Goal: Information Seeking & Learning: Learn about a topic

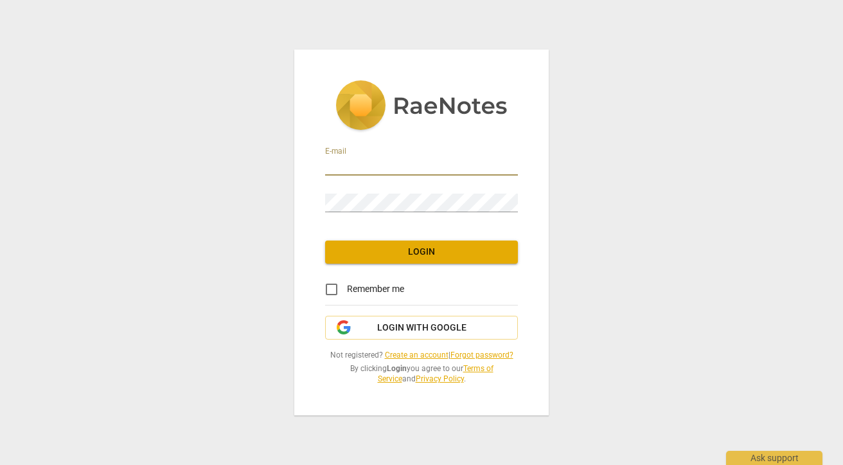
click at [508, 165] on input "email" at bounding box center [421, 166] width 193 height 19
type input "\"
type input "[EMAIL_ADDRESS][DOMAIN_NAME]"
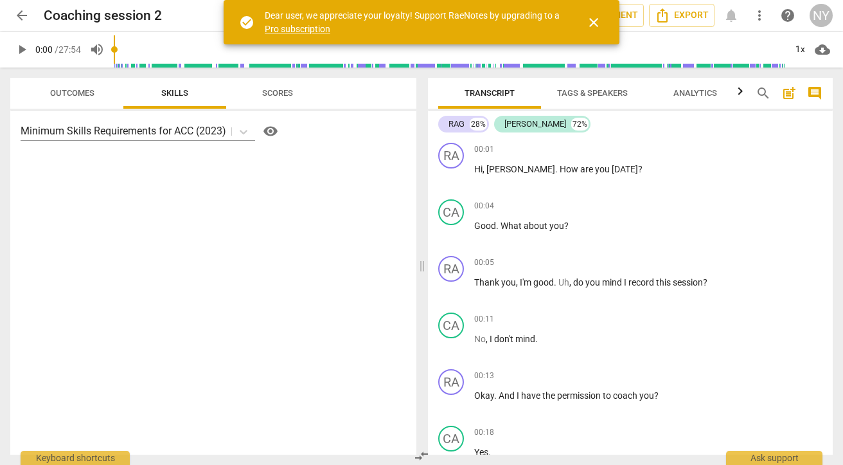
click at [22, 51] on span "play_arrow" at bounding box center [21, 49] width 15 height 15
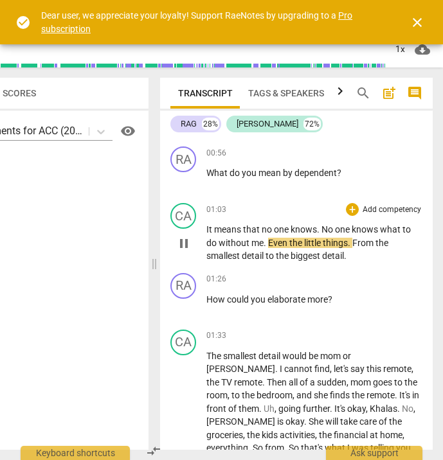
scroll to position [563, 0]
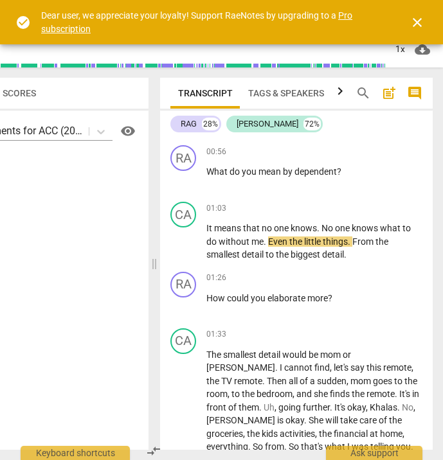
drag, startPoint x: 158, startPoint y: 268, endPoint x: 94, endPoint y: 269, distance: 64.3
click at [90, 271] on div "Outcomes Skills Scores Minimum Skills Requirements for ACC (2023) visibility Tr…" at bounding box center [153, 263] width 579 height 393
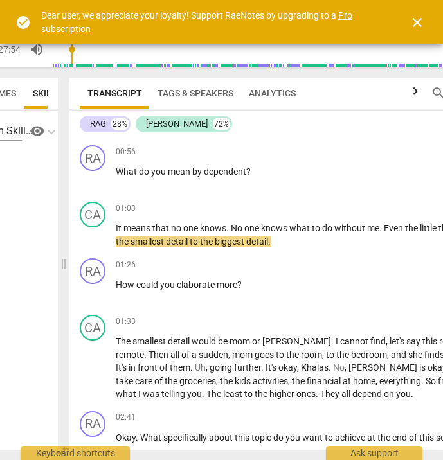
scroll to position [0, 14]
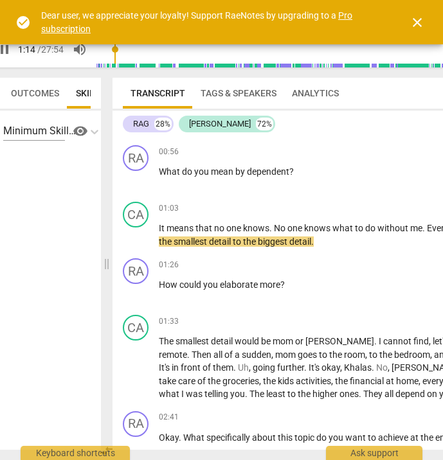
drag, startPoint x: 154, startPoint y: 267, endPoint x: -12, endPoint y: 273, distance: 165.9
click at [0, 0] on html "arrow_back Coaching session 2 edit star Assessment auto_fix_high AI Assessment …" at bounding box center [204, 0] width 443 height 0
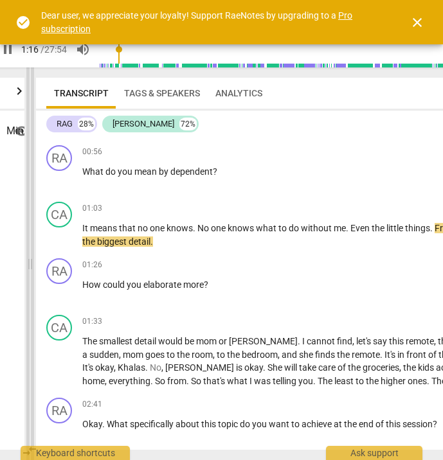
drag, startPoint x: 111, startPoint y: 262, endPoint x: 5, endPoint y: 262, distance: 105.4
click at [26, 262] on span at bounding box center [30, 263] width 8 height 393
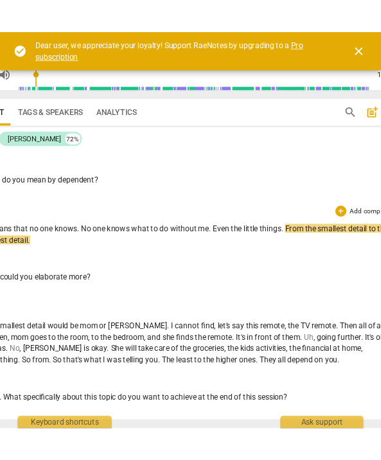
scroll to position [0, 116]
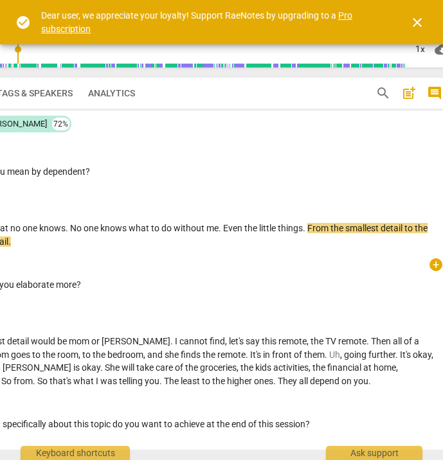
type input "80"
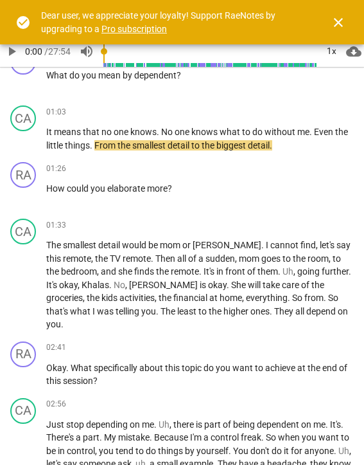
scroll to position [651, 0]
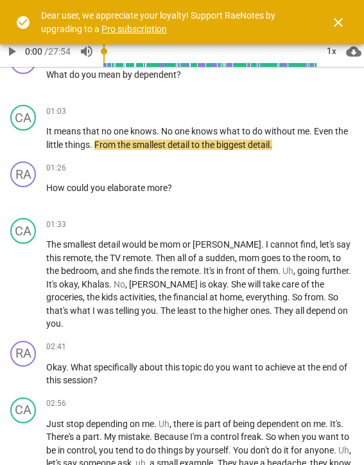
click at [10, 54] on span "play_arrow" at bounding box center [11, 51] width 15 height 15
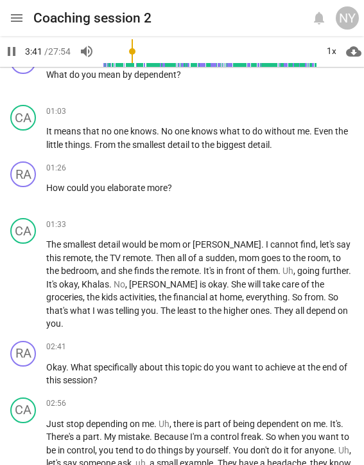
click at [13, 51] on span "pause" at bounding box center [11, 51] width 15 height 15
click at [13, 51] on span "play_arrow" at bounding box center [11, 51] width 15 height 15
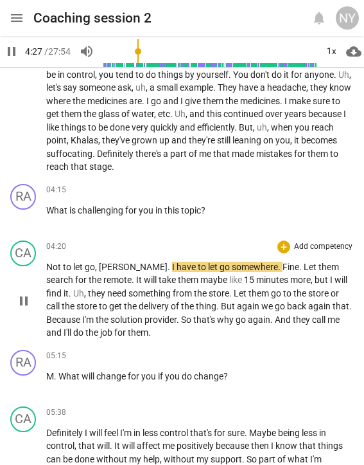
scroll to position [1027, 0]
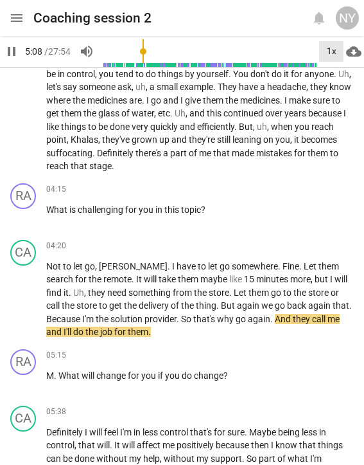
click at [335, 51] on div "1x" at bounding box center [331, 51] width 24 height 21
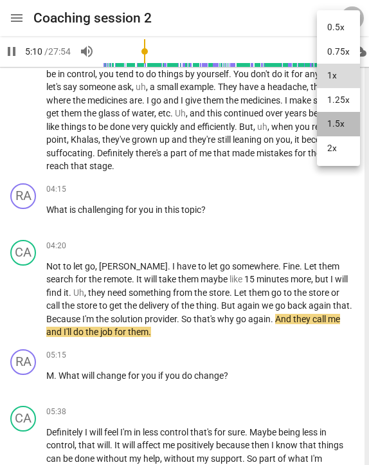
click at [343, 119] on li "1.5x" at bounding box center [338, 124] width 43 height 24
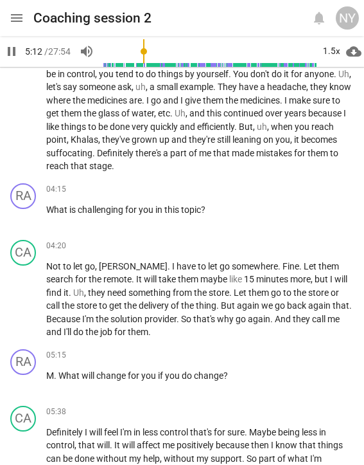
click at [10, 55] on span "pause" at bounding box center [11, 51] width 15 height 15
click at [10, 55] on span "play_arrow" at bounding box center [11, 51] width 15 height 15
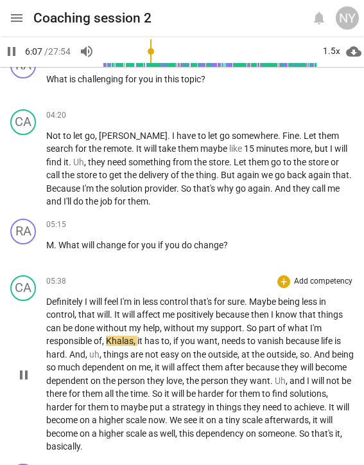
scroll to position [1159, 0]
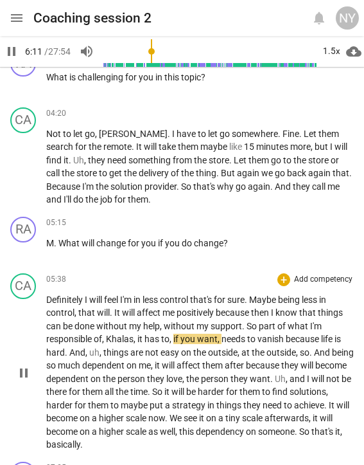
click at [23, 365] on span "pause" at bounding box center [23, 372] width 15 height 15
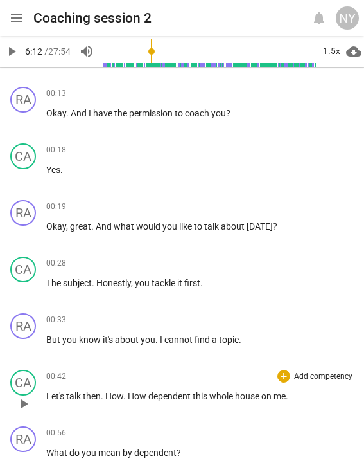
scroll to position [269, 0]
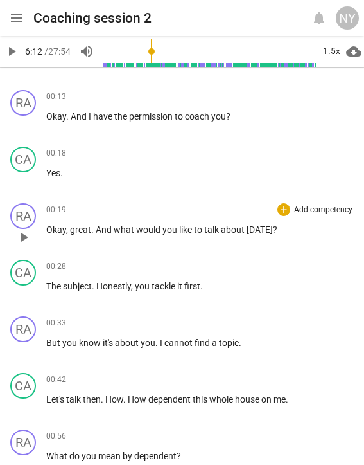
click at [93, 229] on span "." at bounding box center [93, 229] width 4 height 10
drag, startPoint x: 115, startPoint y: 229, endPoint x: 316, endPoint y: 231, distance: 200.6
click at [316, 231] on p "Okay , great . And what would you like to talk about [DATE] ?" at bounding box center [200, 229] width 308 height 13
copy p "what would you like to talk about [DATE] ?"
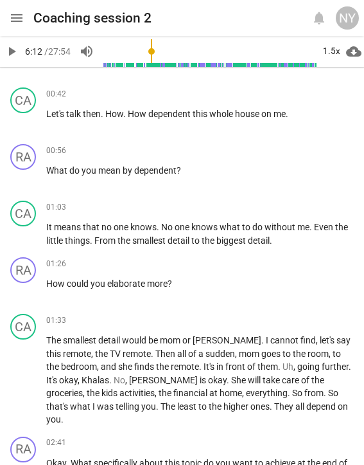
scroll to position [558, 0]
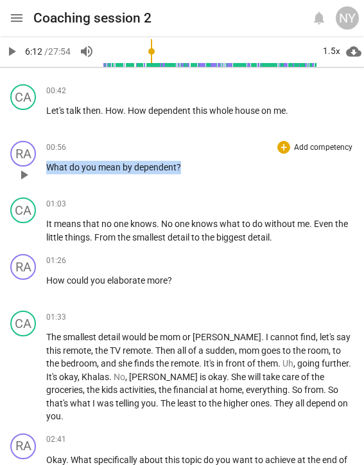
drag, startPoint x: 185, startPoint y: 163, endPoint x: 33, endPoint y: 165, distance: 151.7
click at [33, 165] on div "RA play_arrow pause 00:56 + Add competency keyboard_arrow_right What do you mea…" at bounding box center [182, 164] width 364 height 57
copy p "What do you mean by dependent ?"
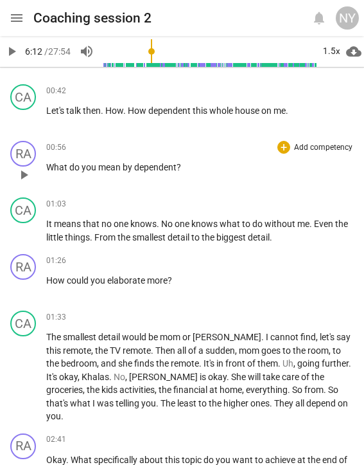
click at [67, 147] on div "00:56 + Add competency keyboard_arrow_right" at bounding box center [200, 147] width 308 height 13
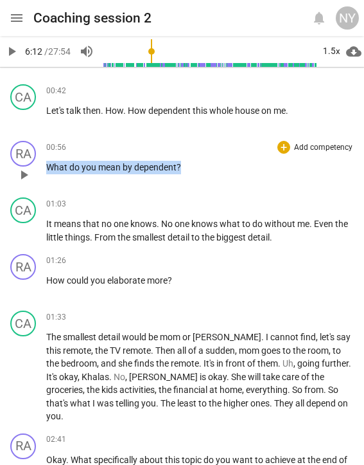
drag, startPoint x: 49, startPoint y: 142, endPoint x: 157, endPoint y: 179, distance: 114.2
click at [157, 179] on div "00:56 + Add competency keyboard_arrow_right What do you mean by dependent ?" at bounding box center [200, 164] width 308 height 46
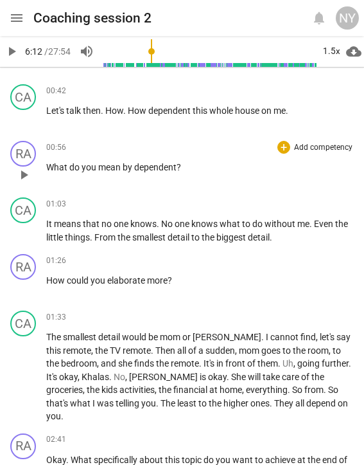
click at [210, 166] on p "What do you mean by dependent ?" at bounding box center [200, 167] width 308 height 13
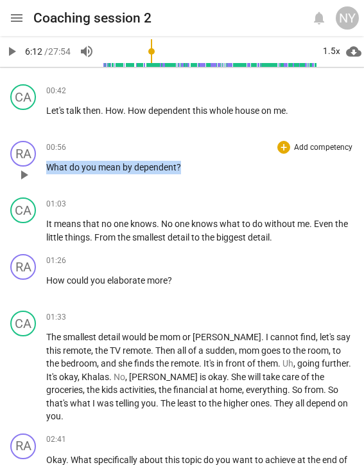
drag, startPoint x: 202, startPoint y: 164, endPoint x: 67, endPoint y: 145, distance: 136.4
click at [67, 145] on div "00:56 + Add competency keyboard_arrow_right What do you mean by dependent ?" at bounding box center [200, 164] width 308 height 46
copy p "What do you mean by dependent ?"
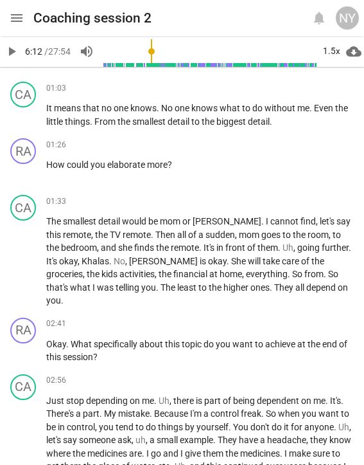
scroll to position [674, 0]
click at [177, 161] on p "How could you elaborate more ?" at bounding box center [200, 164] width 308 height 13
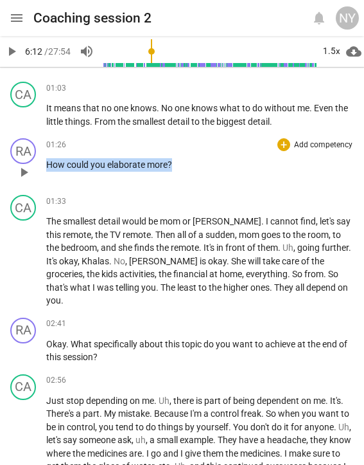
drag, startPoint x: 173, startPoint y: 162, endPoint x: 40, endPoint y: 174, distance: 132.9
click at [40, 174] on div "RA play_arrow pause 01:26 + Add competency keyboard_arrow_right How could you e…" at bounding box center [182, 161] width 364 height 57
copy p "How could you elaborate more ?"
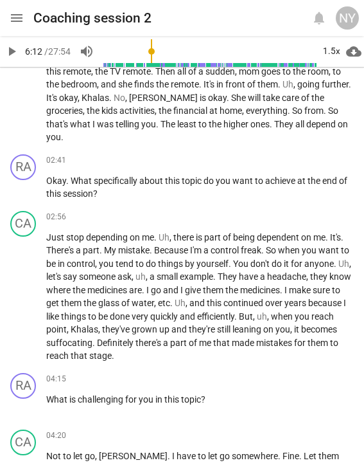
scroll to position [843, 0]
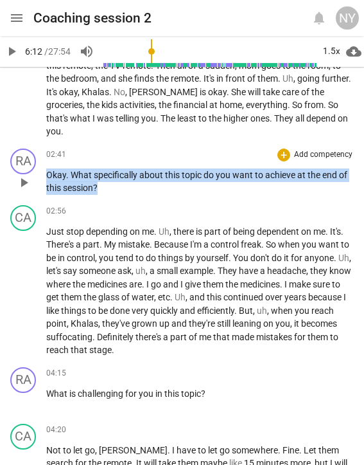
drag, startPoint x: 102, startPoint y: 170, endPoint x: 41, endPoint y: 154, distance: 63.1
click at [41, 154] on div "RA play_arrow pause 02:41 + Add competency keyboard_arrow_right Okay . What spe…" at bounding box center [182, 171] width 364 height 57
copy p "Okay . What specifically about this topic do you want to achieve at the end of …"
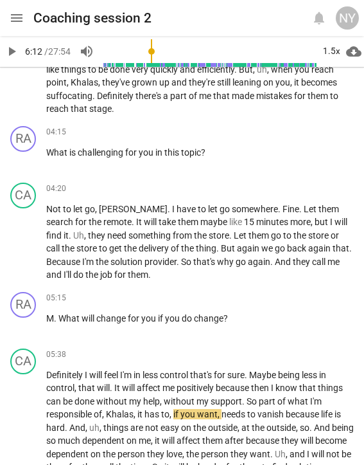
scroll to position [1089, 0]
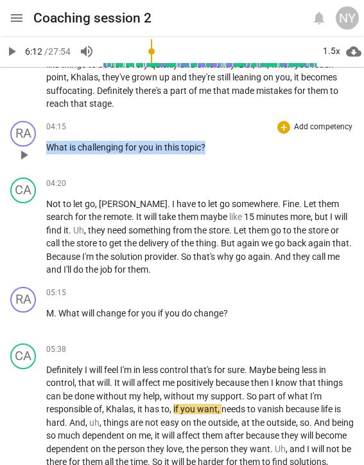
drag, startPoint x: 208, startPoint y: 126, endPoint x: 28, endPoint y: 129, distance: 180.0
click at [28, 129] on div "RA play_arrow pause 04:15 + Add competency keyboard_arrow_right What is challen…" at bounding box center [182, 144] width 364 height 57
copy p "What is challenging for you in this topic ?"
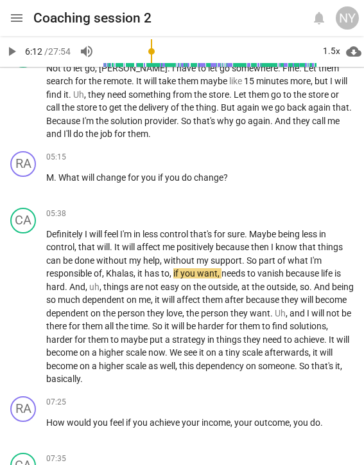
scroll to position [1231, 0]
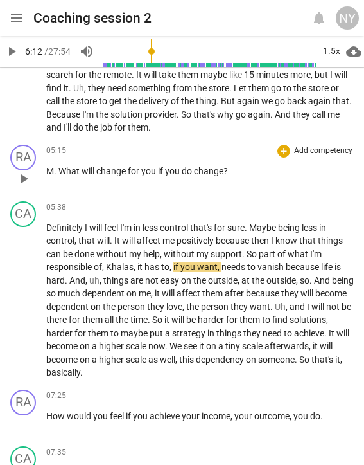
click at [229, 165] on p "M . What will change for you if you do change ?" at bounding box center [200, 171] width 308 height 13
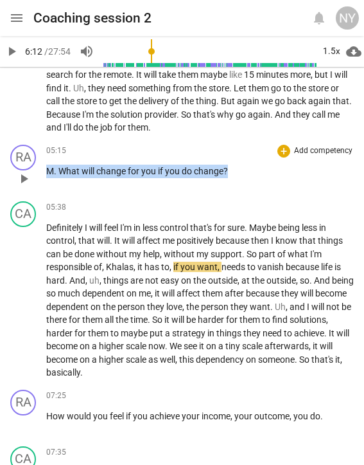
drag, startPoint x: 228, startPoint y: 147, endPoint x: 36, endPoint y: 158, distance: 192.5
click at [36, 158] on div "RA play_arrow pause 05:15 + Add competency keyboard_arrow_right M . What will c…" at bounding box center [182, 167] width 364 height 57
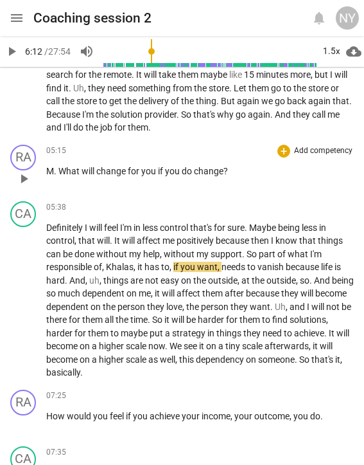
click at [62, 166] on span "What" at bounding box center [69, 171] width 23 height 10
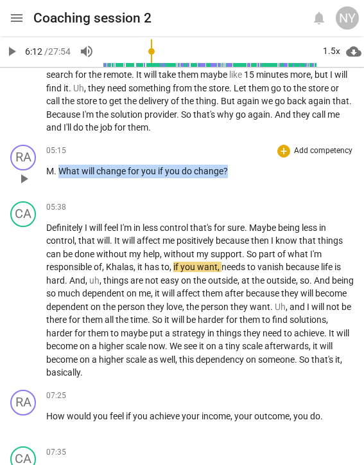
drag, startPoint x: 60, startPoint y: 148, endPoint x: 225, endPoint y: 163, distance: 165.8
click at [225, 162] on div "05:15 + Add competency keyboard_arrow_right M . What will change for you if you…" at bounding box center [200, 168] width 308 height 46
copy p "What will change for you if you do change ?"
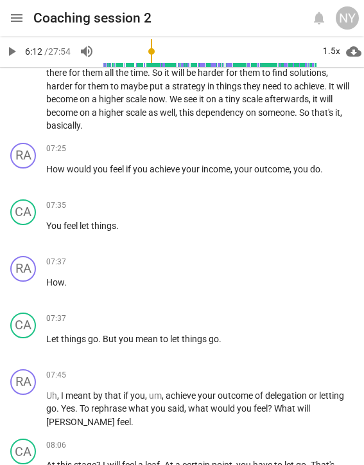
scroll to position [1483, 0]
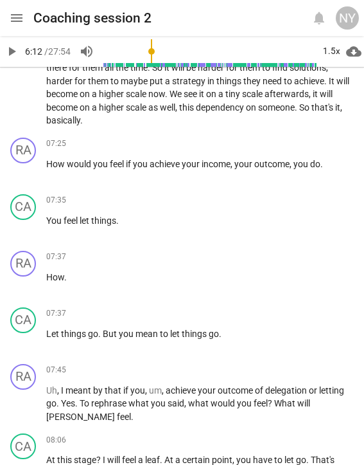
click at [12, 47] on span "play_arrow" at bounding box center [11, 51] width 15 height 15
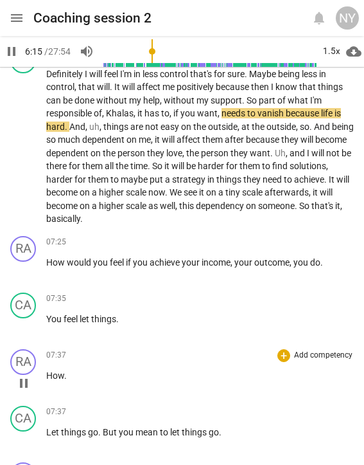
scroll to position [1380, 0]
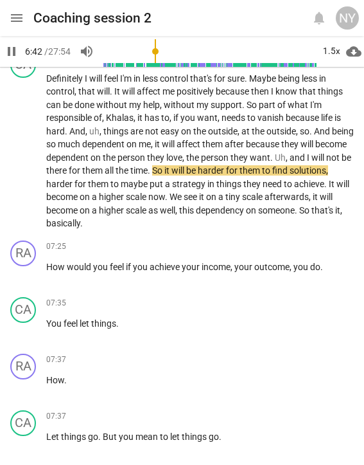
click at [13, 51] on span "pause" at bounding box center [11, 51] width 15 height 15
type input "403"
click at [20, 51] on span "play_arrow" at bounding box center [11, 51] width 23 height 15
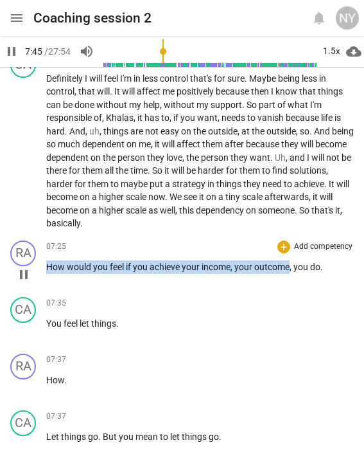
drag, startPoint x: 291, startPoint y: 246, endPoint x: 46, endPoint y: 244, distance: 245.6
click at [46, 244] on div "RA play_arrow pause 07:25 + Add competency keyboard_arrow_right How would you f…" at bounding box center [182, 263] width 364 height 57
copy p "How would you feel if you achieve your income , your outcome"
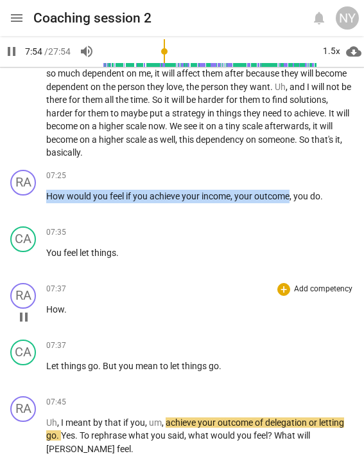
scroll to position [1452, 0]
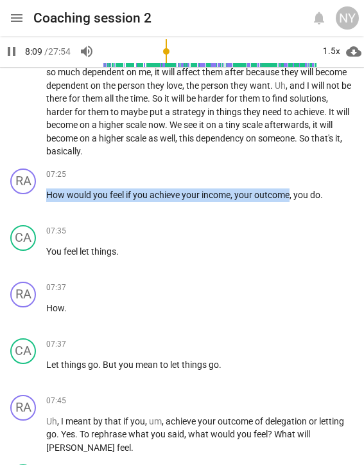
click at [8, 51] on span "pause" at bounding box center [11, 51] width 15 height 15
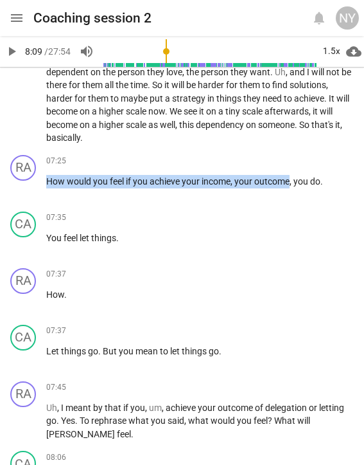
click at [11, 52] on span "play_arrow" at bounding box center [11, 51] width 15 height 15
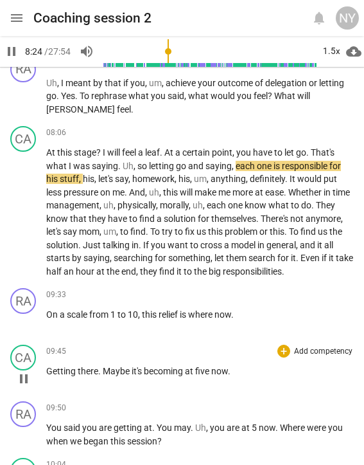
scroll to position [1790, 0]
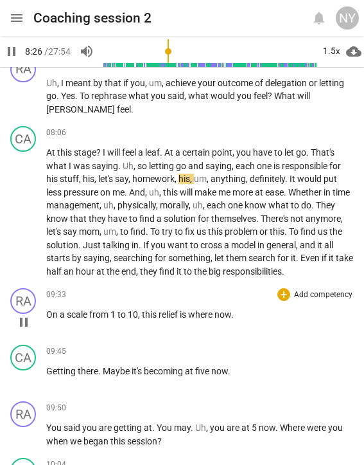
click at [242, 308] on p "On a scale from 1 to 10 , this relief is where now ." at bounding box center [200, 314] width 308 height 13
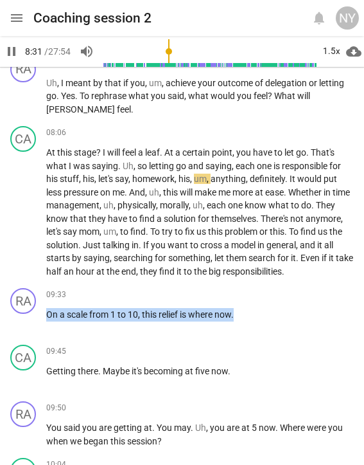
drag, startPoint x: 239, startPoint y: 272, endPoint x: -51, endPoint y: 291, distance: 290.5
copy p "On a scale from 1 to 10 , this relief is where now ."
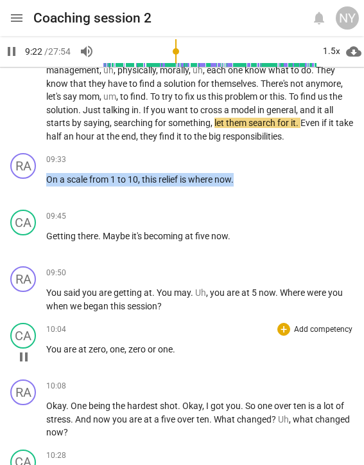
scroll to position [1935, 0]
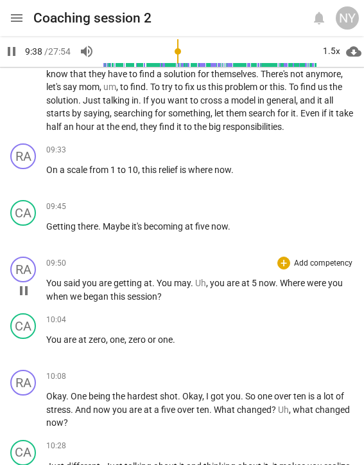
click at [266, 276] on p "You said you are getting at . You may . Uh , you are at 5 now . Where were you …" at bounding box center [200, 289] width 308 height 26
click at [177, 276] on p "You said you are getting at . You may . Uh , you are at 5 now . Where were you …" at bounding box center [200, 289] width 308 height 26
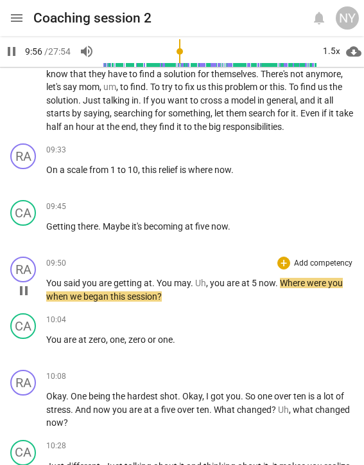
click at [318, 263] on div "RA play_arrow pause 09:50 + Add competency keyboard_arrow_right You said you ar…" at bounding box center [182, 279] width 364 height 57
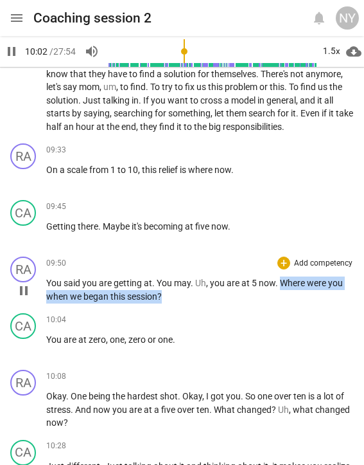
drag, startPoint x: 280, startPoint y: 239, endPoint x: 258, endPoint y: 253, distance: 26.0
click at [258, 276] on p "You said you are getting at . You may . Uh , you are at 5 now . Where were you …" at bounding box center [200, 289] width 308 height 26
copy p "Where were you when we began this session ?"
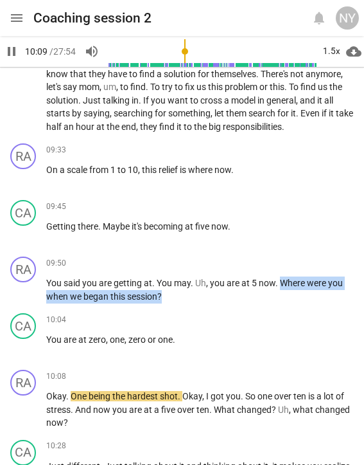
click at [10, 53] on span "pause" at bounding box center [11, 51] width 15 height 15
click at [10, 48] on span "play_arrow" at bounding box center [11, 51] width 15 height 15
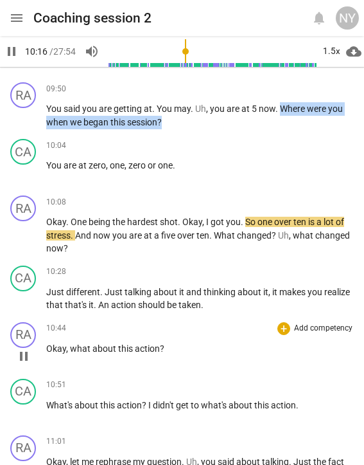
scroll to position [2112, 0]
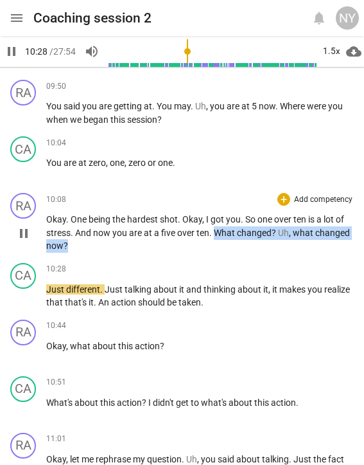
drag, startPoint x: 213, startPoint y: 189, endPoint x: 276, endPoint y: 208, distance: 65.1
click at [276, 213] on p "Okay . One being the hardest shot . Okay , I got you . So one over ten is a lot…" at bounding box center [200, 233] width 308 height 40
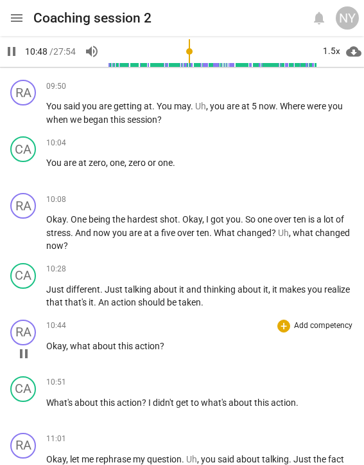
click at [100, 319] on div "10:44 + Add competency keyboard_arrow_right Okay , what about this action ?" at bounding box center [200, 342] width 308 height 46
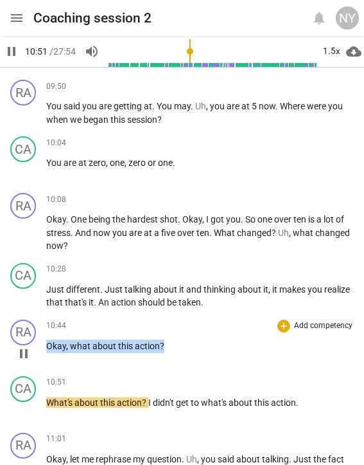
drag, startPoint x: 165, startPoint y: 304, endPoint x: 9, endPoint y: 300, distance: 155.6
click at [9, 314] on div "RA play_arrow pause 10:44 + Add competency keyboard_arrow_right Okay , what abo…" at bounding box center [182, 342] width 364 height 57
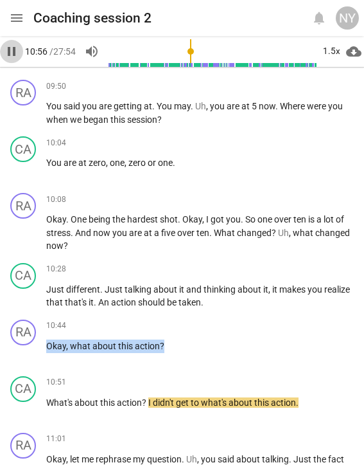
click at [12, 48] on span "pause" at bounding box center [11, 51] width 15 height 15
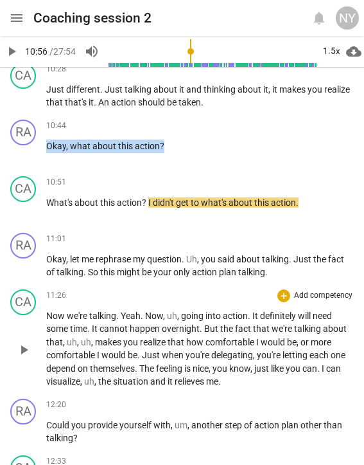
scroll to position [2317, 0]
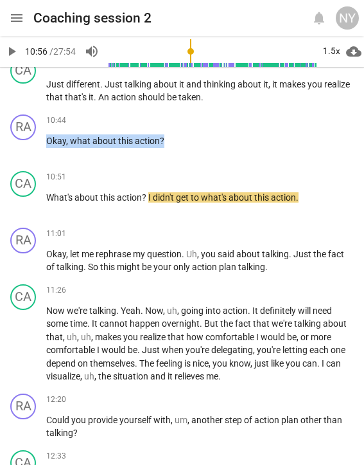
click at [12, 52] on span "play_arrow" at bounding box center [11, 51] width 15 height 15
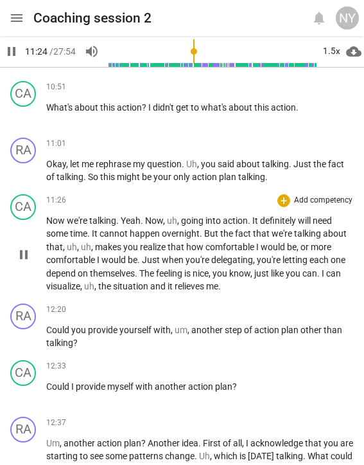
scroll to position [2416, 0]
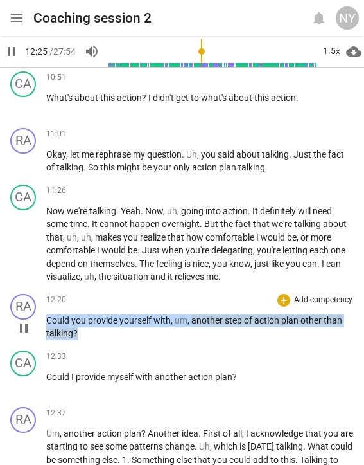
drag, startPoint x: 78, startPoint y: 288, endPoint x: 43, endPoint y: 275, distance: 37.6
click at [43, 289] on div "RA play_arrow pause 12:20 + Add competency keyboard_arrow_right Could you provi…" at bounding box center [182, 317] width 364 height 57
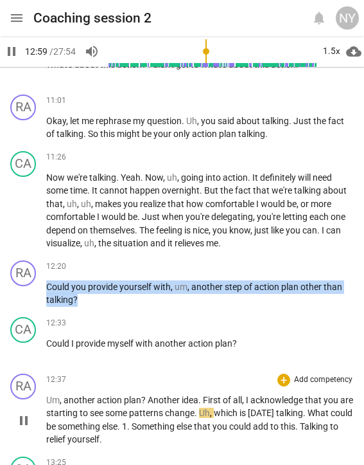
scroll to position [2454, 0]
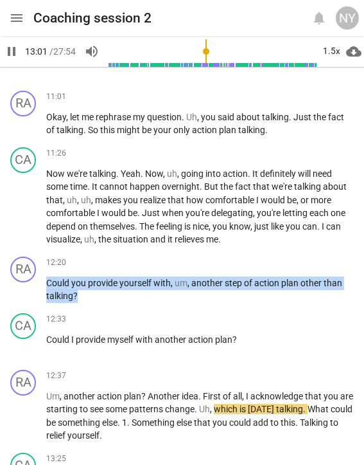
click at [13, 56] on span "pause" at bounding box center [11, 51] width 15 height 15
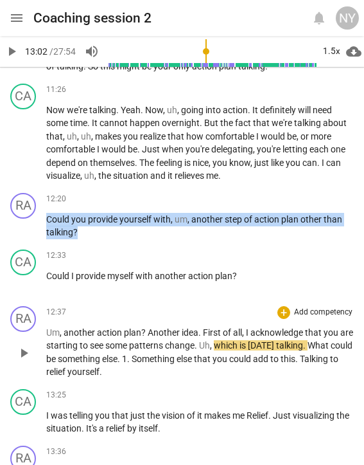
scroll to position [2517, 0]
click at [17, 345] on span "play_arrow" at bounding box center [23, 352] width 15 height 15
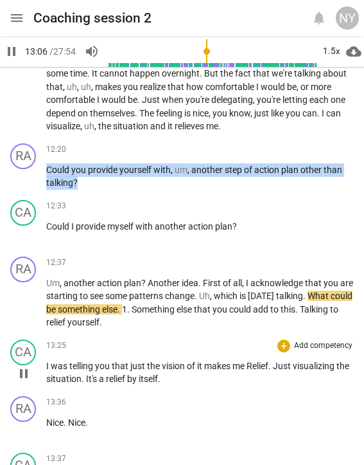
scroll to position [2567, 0]
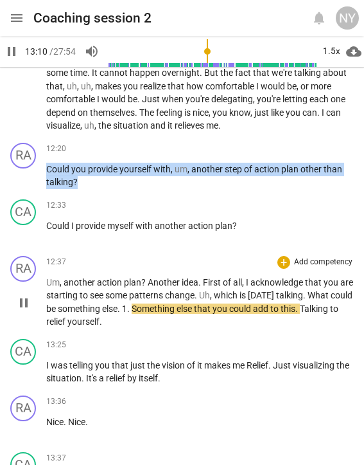
click at [23, 295] on span "pause" at bounding box center [23, 302] width 15 height 15
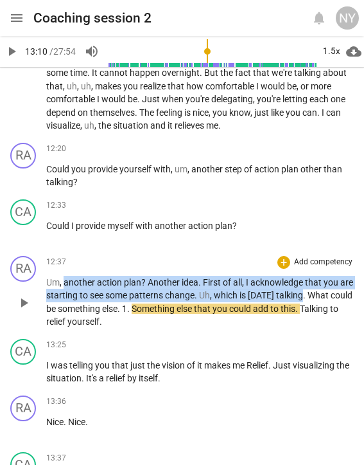
drag, startPoint x: 64, startPoint y: 236, endPoint x: 300, endPoint y: 254, distance: 237.2
click at [300, 276] on p "Um , another action plan ? Another idea . First of all , I acknowledge that you…" at bounding box center [200, 302] width 308 height 53
click at [300, 290] on span "talking" at bounding box center [289, 295] width 27 height 10
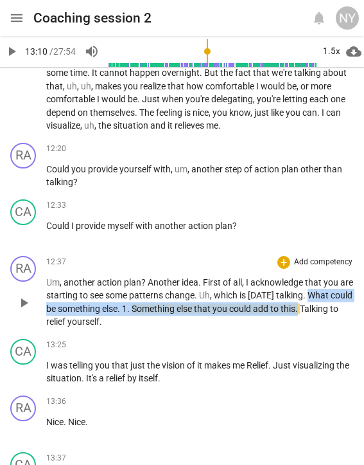
drag, startPoint x: 305, startPoint y: 253, endPoint x: 301, endPoint y: 259, distance: 7.0
click at [301, 276] on p "Um , another action plan ? Another idea . First of all , I acknowledge that you…" at bounding box center [200, 302] width 308 height 53
click at [26, 295] on span "play_arrow" at bounding box center [23, 302] width 15 height 15
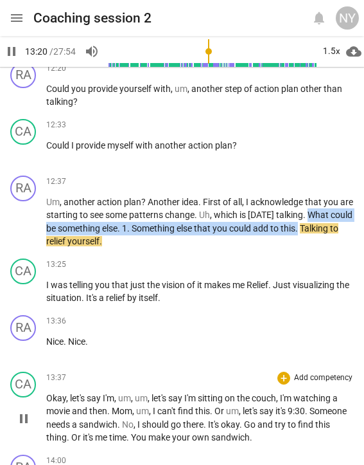
scroll to position [2648, 0]
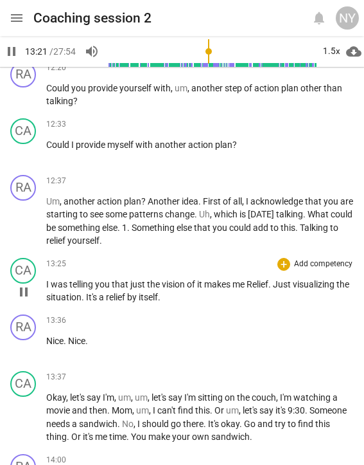
click at [163, 259] on div "CA play_arrow pause 13:25 + Add competency keyboard_arrow_right I was telling y…" at bounding box center [182, 281] width 364 height 57
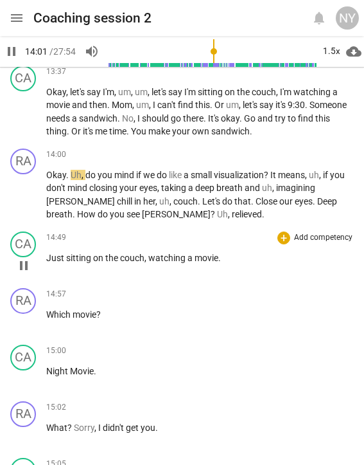
scroll to position [2954, 0]
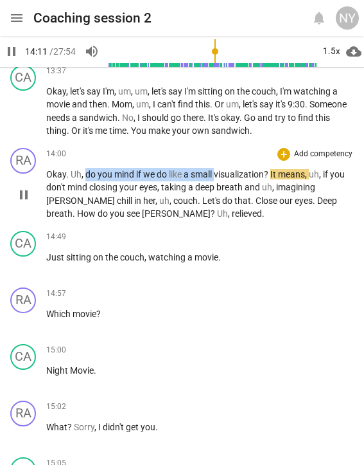
drag, startPoint x: 87, startPoint y: 128, endPoint x: 217, endPoint y: 132, distance: 129.9
click at [217, 168] on p "Okay . Uh , do you mind if we do like a small visualization ? It means , uh , i…" at bounding box center [200, 194] width 308 height 53
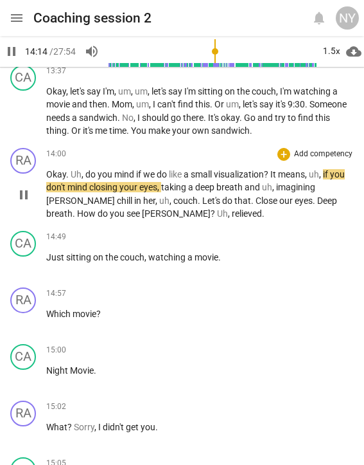
click at [85, 169] on span "do" at bounding box center [91, 174] width 12 height 10
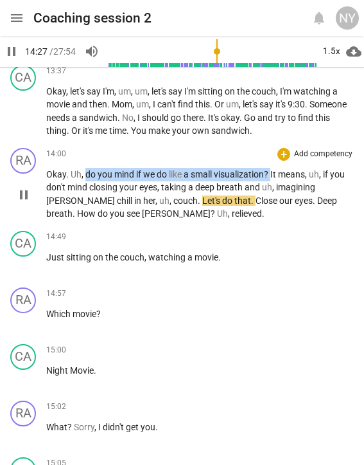
drag, startPoint x: 85, startPoint y: 125, endPoint x: 273, endPoint y: 122, distance: 187.1
click at [273, 168] on p "Okay . Uh , do you mind if we do like a small visualization ? It means , uh , i…" at bounding box center [200, 194] width 308 height 53
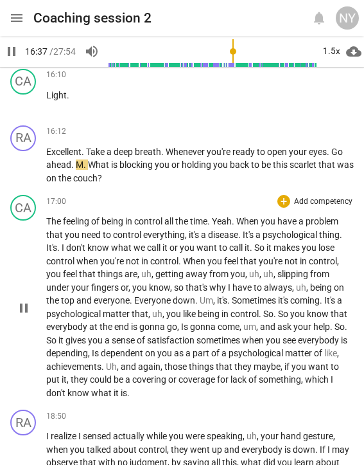
scroll to position [3796, 0]
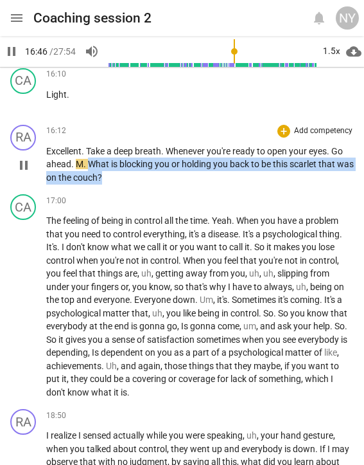
drag, startPoint x: 92, startPoint y: 114, endPoint x: 128, endPoint y: 130, distance: 39.4
click at [127, 145] on p "Excellent . Take a deep breath . Whenever you're ready to open your eyes . Go a…" at bounding box center [200, 165] width 308 height 40
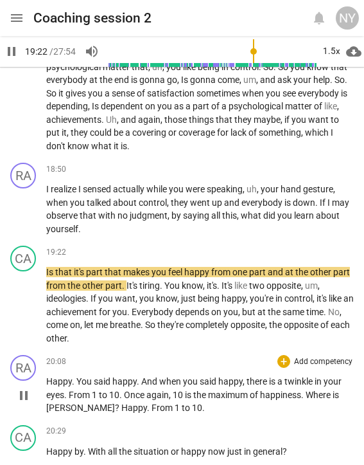
scroll to position [4044, 0]
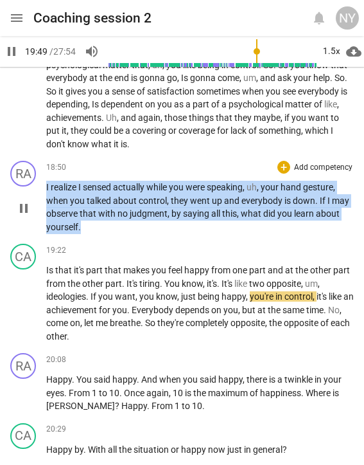
drag, startPoint x: 47, startPoint y: 133, endPoint x: 318, endPoint y: 171, distance: 273.3
click at [318, 181] on p "I realize I sensed actually while you were speaking , uh , your hand gesture , …" at bounding box center [200, 207] width 308 height 53
click at [28, 201] on span "pause" at bounding box center [23, 208] width 15 height 15
click at [28, 201] on span "play_arrow" at bounding box center [23, 208] width 15 height 15
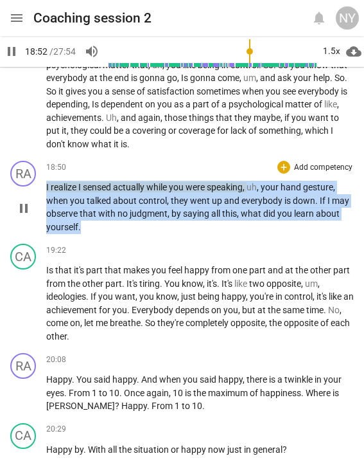
click at [28, 201] on span "pause" at bounding box center [23, 208] width 15 height 15
type input "1133"
